Goal: Task Accomplishment & Management: Manage account settings

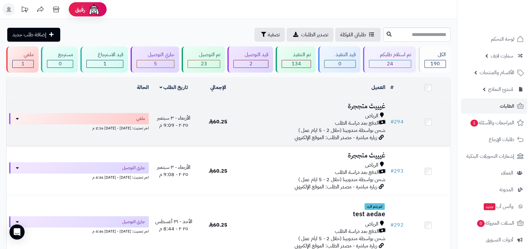
click at [370, 130] on span "شحن بواسطة مندوبينا (خلال 2 - 5 ايام عمل )" at bounding box center [341, 130] width 87 height 8
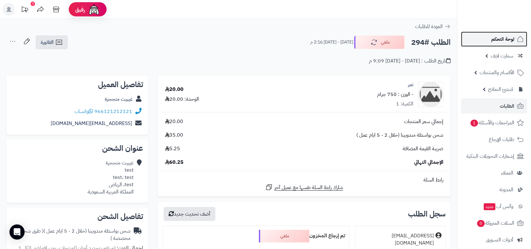
click at [489, 39] on link "لوحة التحكم" at bounding box center [494, 39] width 66 height 15
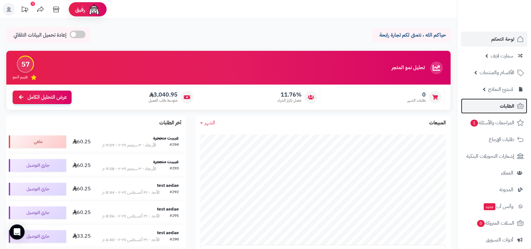
click at [497, 105] on link "الطلبات" at bounding box center [494, 105] width 66 height 15
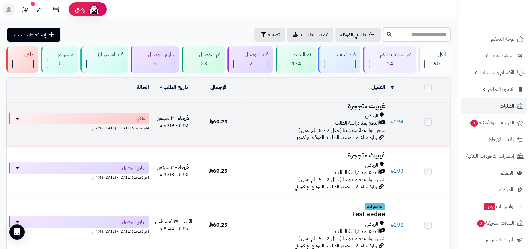
click at [377, 103] on h3 "غيييث متججرة" at bounding box center [314, 105] width 143 height 7
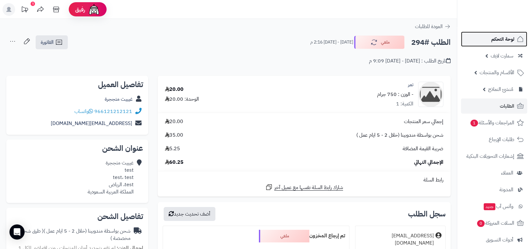
click at [490, 42] on link "لوحة التحكم" at bounding box center [494, 39] width 66 height 15
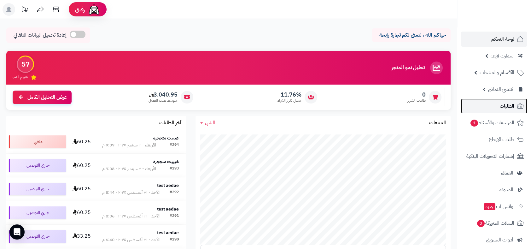
click at [488, 111] on link "الطلبات" at bounding box center [494, 105] width 66 height 15
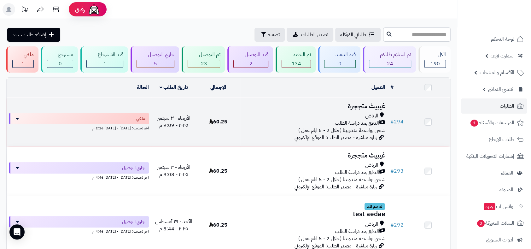
click at [388, 113] on td "# 294" at bounding box center [397, 121] width 18 height 49
